Goal: Information Seeking & Learning: Learn about a topic

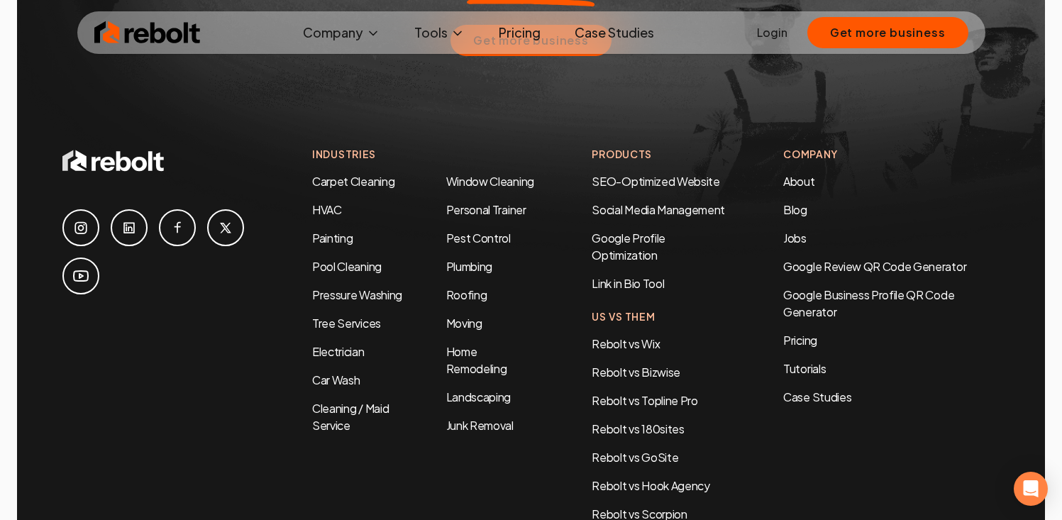
scroll to position [6875, 0]
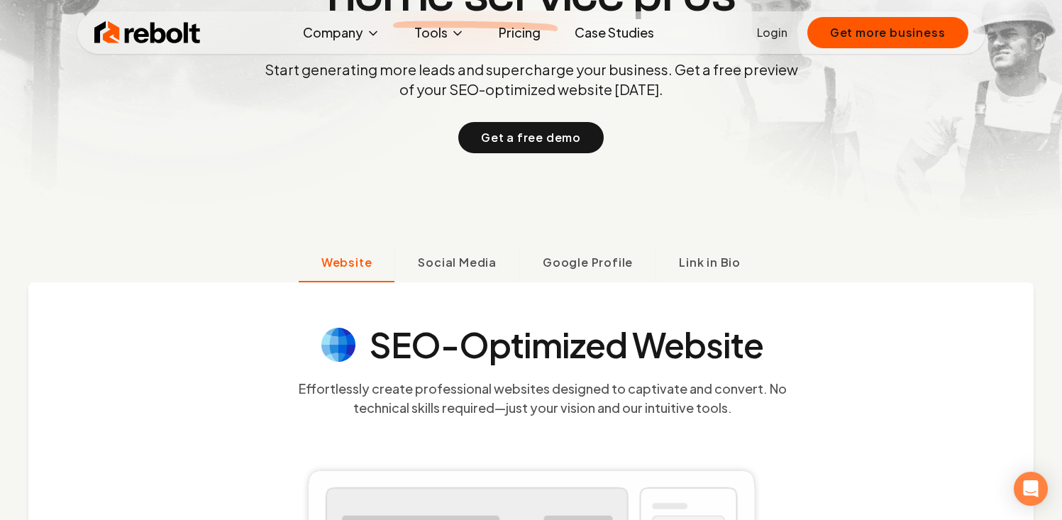
scroll to position [0, 0]
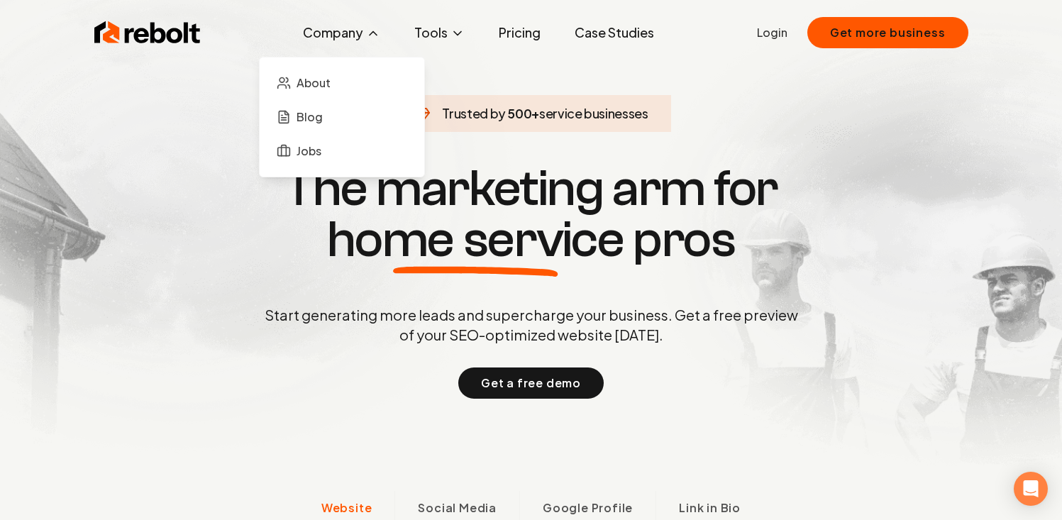
click at [349, 26] on button "Company" at bounding box center [342, 32] width 100 height 28
click at [334, 87] on link "About" at bounding box center [342, 83] width 142 height 28
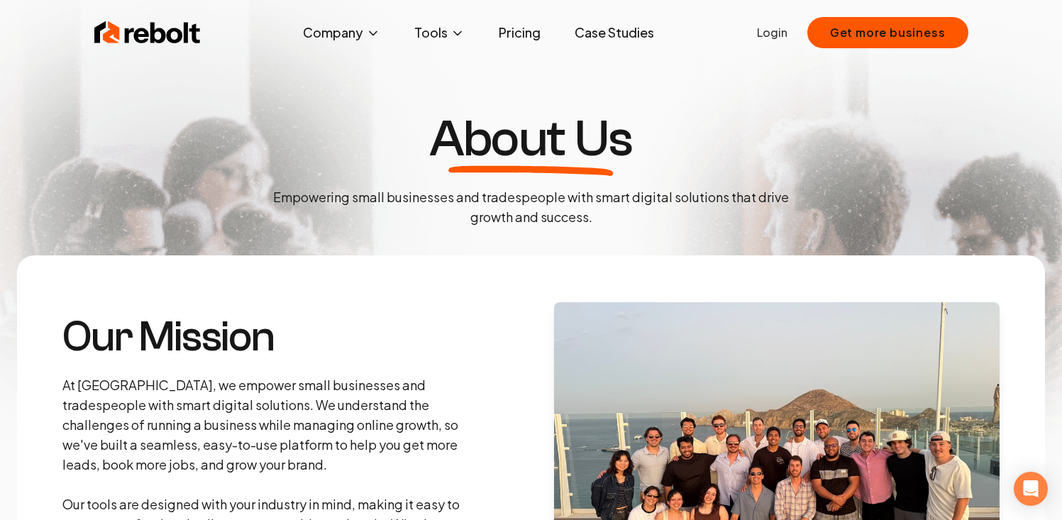
click at [94, 386] on p "At [GEOGRAPHIC_DATA], we empower small businesses and tradespeople with smart d…" at bounding box center [266, 484] width 409 height 219
copy p "Rebolt"
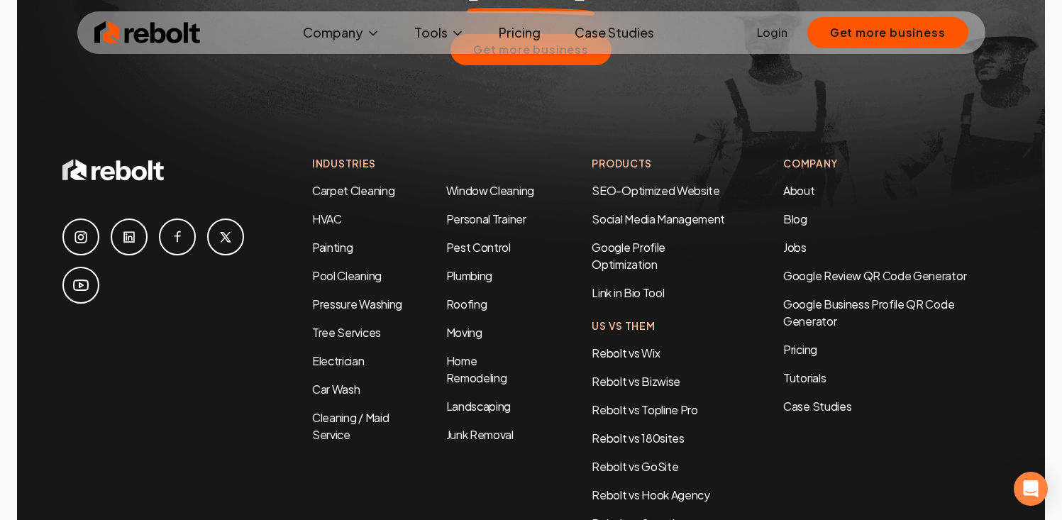
scroll to position [4545, 0]
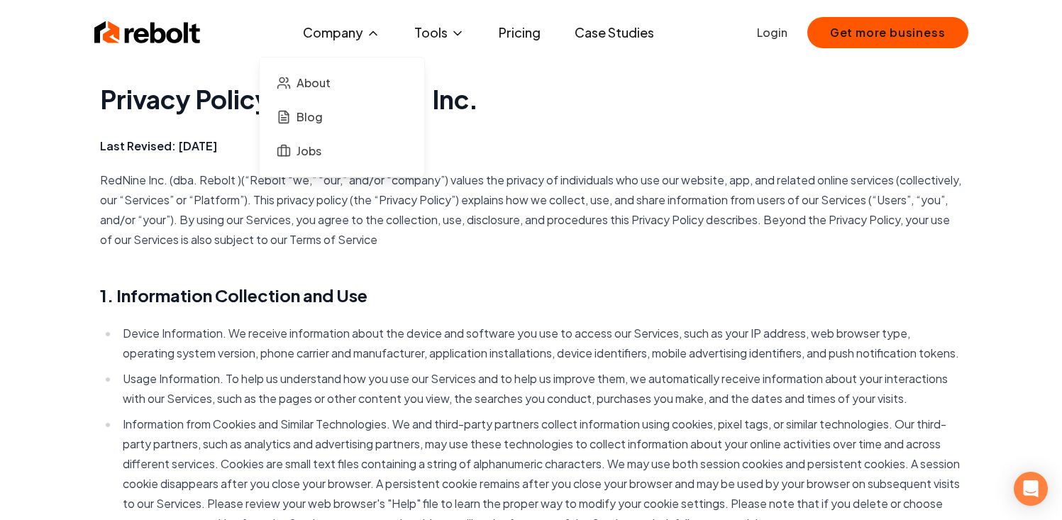
click at [372, 40] on icon at bounding box center [373, 33] width 14 height 14
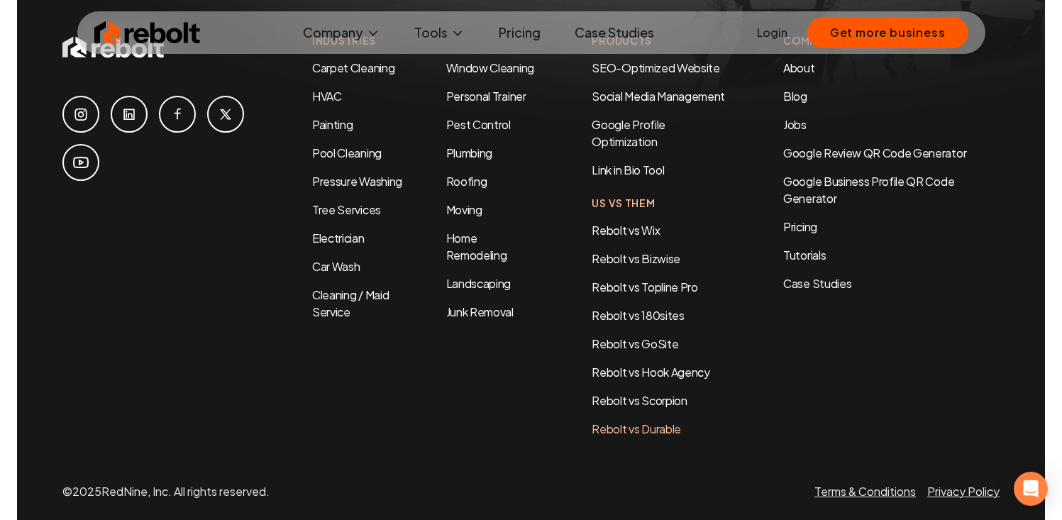
scroll to position [1962, 0]
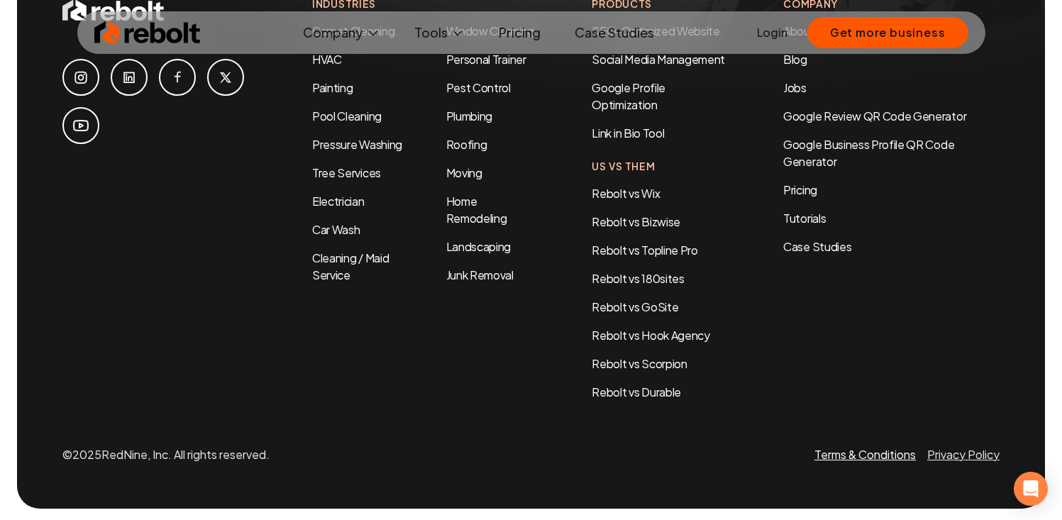
click at [897, 451] on link "Terms & Conditions" at bounding box center [864, 454] width 101 height 15
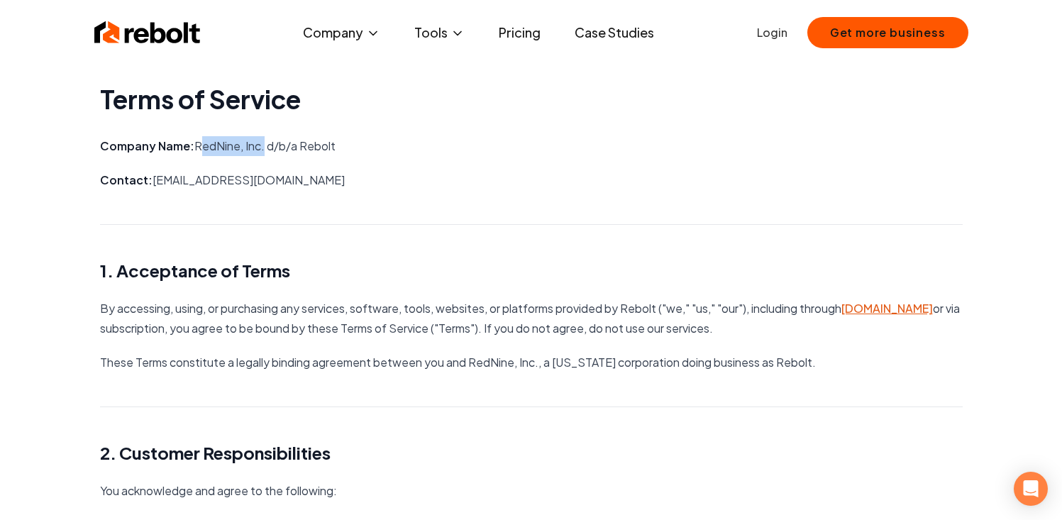
drag, startPoint x: 192, startPoint y: 146, endPoint x: 261, endPoint y: 148, distance: 68.8
click at [261, 148] on p "Company Name: RedNine, Inc. d/b/a Rebolt" at bounding box center [531, 146] width 863 height 20
copy p "RedNine, Inc"
click at [360, 30] on button "Company" at bounding box center [342, 32] width 100 height 28
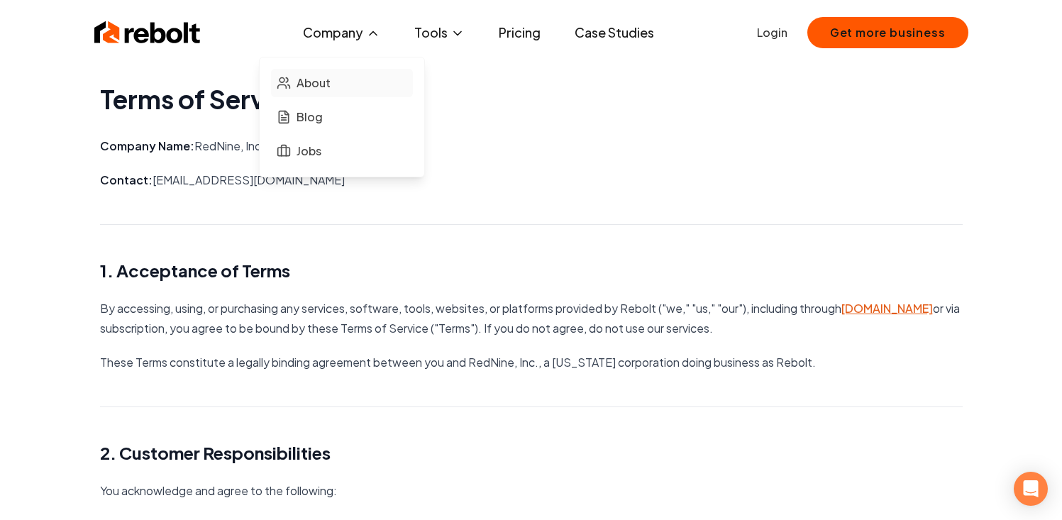
click at [333, 89] on link "About" at bounding box center [342, 83] width 142 height 28
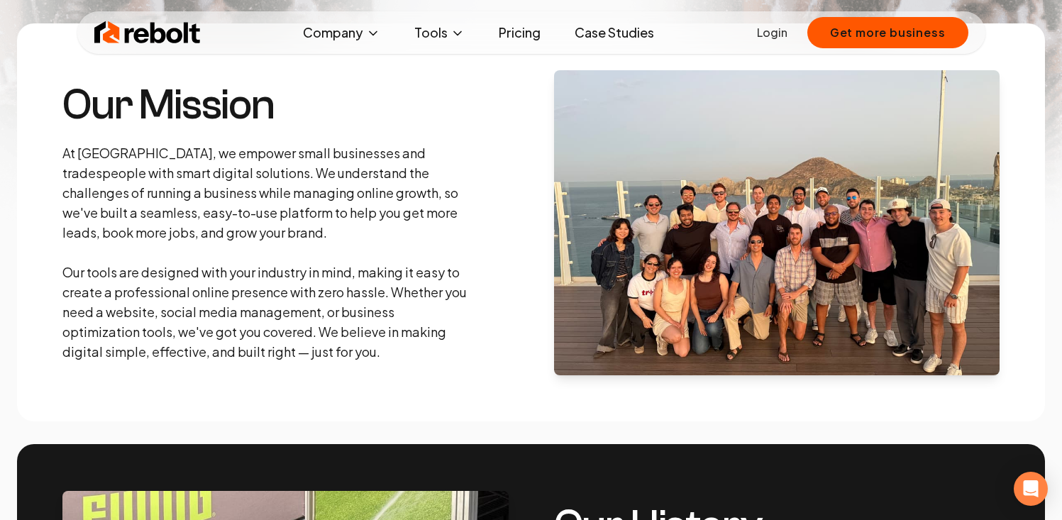
scroll to position [213, 0]
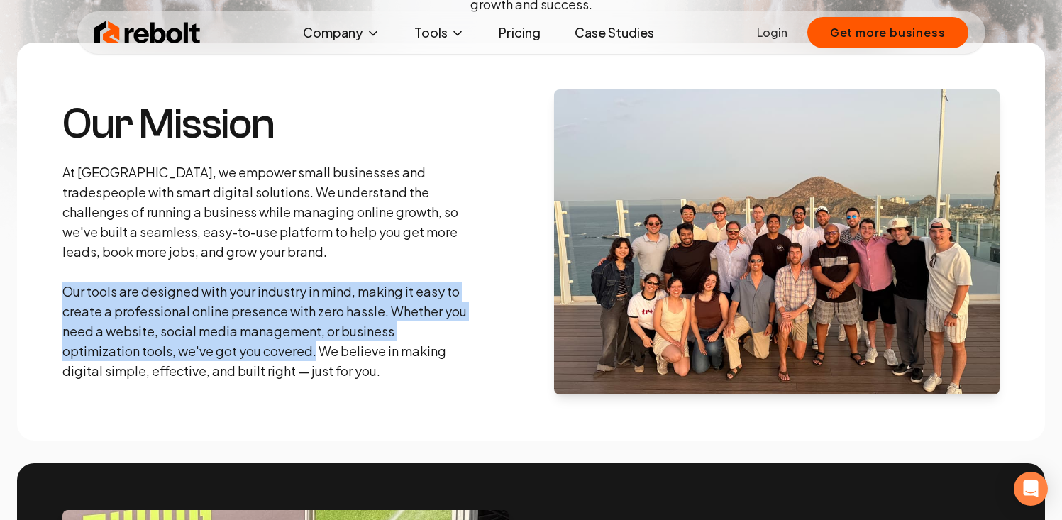
drag, startPoint x: 65, startPoint y: 288, endPoint x: 318, endPoint y: 350, distance: 260.8
click at [318, 350] on p "At [GEOGRAPHIC_DATA], we empower small businesses and tradespeople with smart d…" at bounding box center [266, 271] width 409 height 219
copy p "Our tools are designed with your industry in mind, making it easy to create a p…"
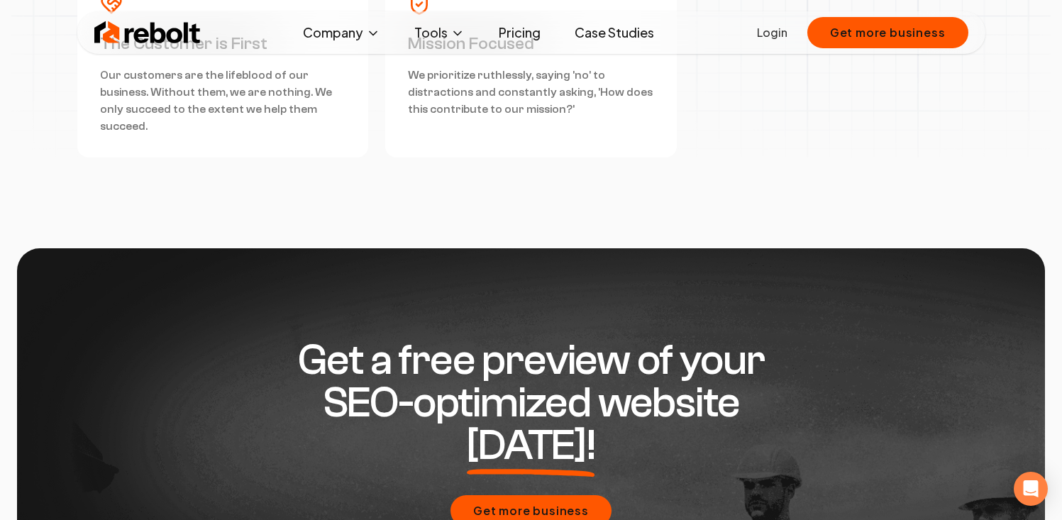
scroll to position [4545, 0]
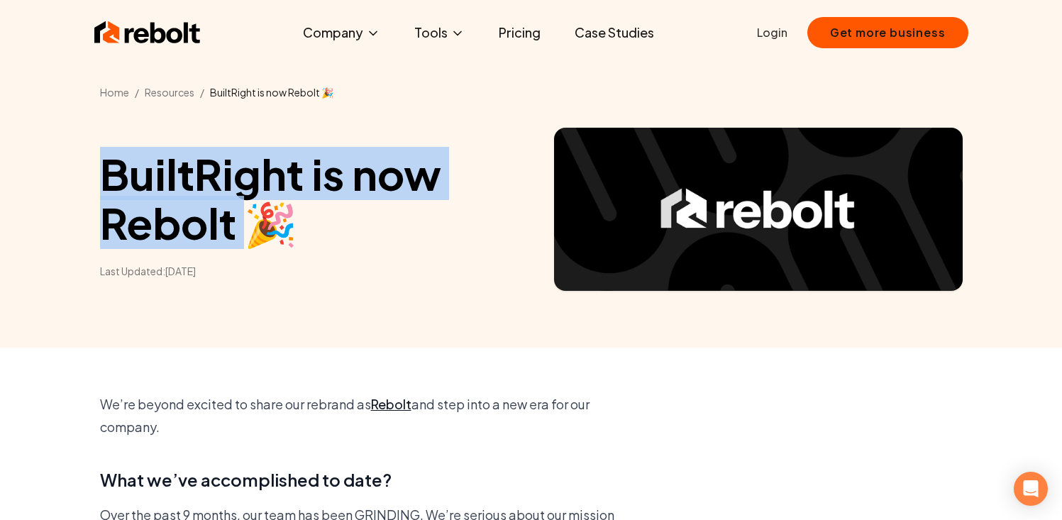
drag, startPoint x: 103, startPoint y: 167, endPoint x: 241, endPoint y: 209, distance: 144.5
click at [241, 209] on h1 "BuiltRight is now Rebolt 🎉" at bounding box center [315, 198] width 431 height 98
copy h1 "BuiltRight is now Rebolt"
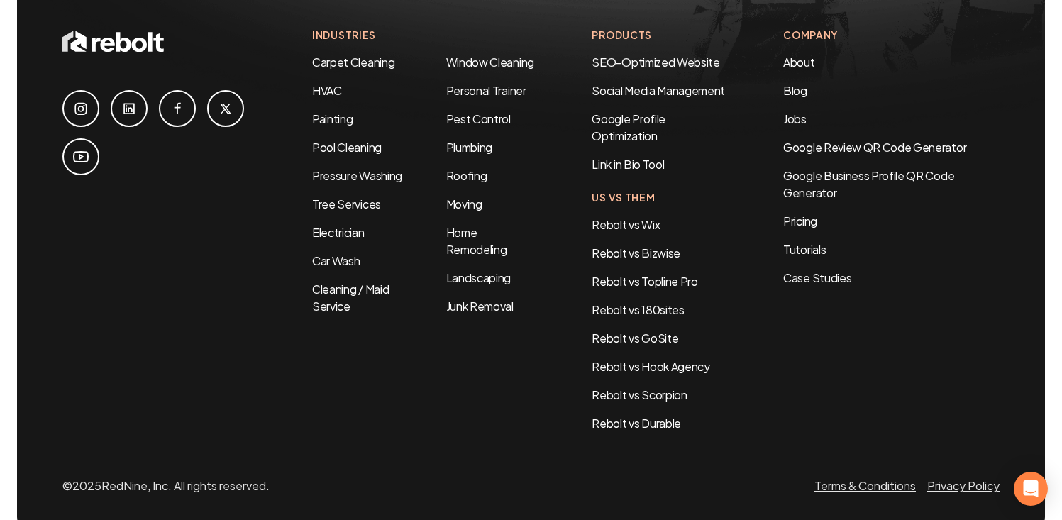
scroll to position [2563, 0]
